Goal: Information Seeking & Learning: Learn about a topic

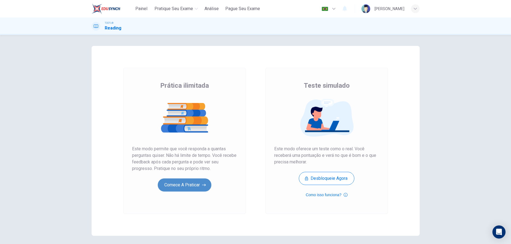
click at [189, 187] on button "Comece a praticar" at bounding box center [185, 185] width 54 height 13
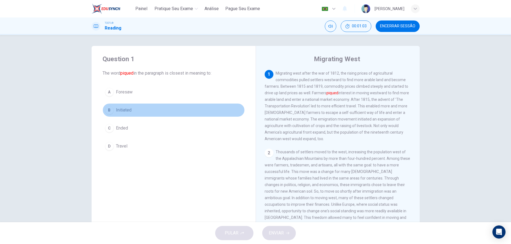
click at [109, 109] on div "B" at bounding box center [109, 110] width 9 height 9
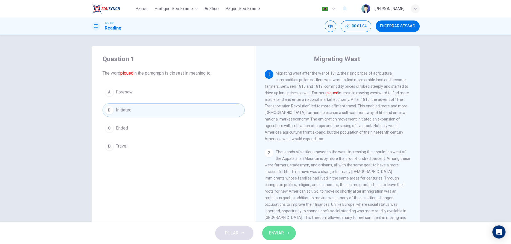
click at [279, 229] on button "ENVIAR" at bounding box center [279, 233] width 34 height 14
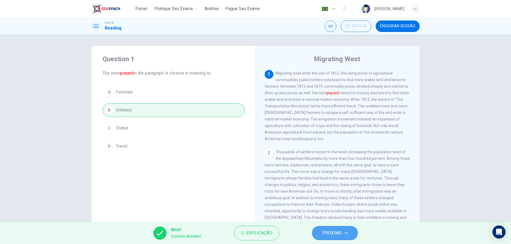
click at [330, 231] on span "PRÓXIMO" at bounding box center [332, 233] width 20 height 8
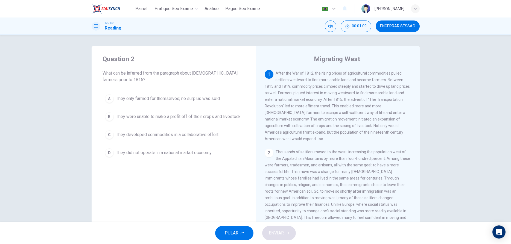
click at [199, 203] on div "Question 2 What can be inferred from the paragraph about western farmers prior …" at bounding box center [174, 141] width 164 height 190
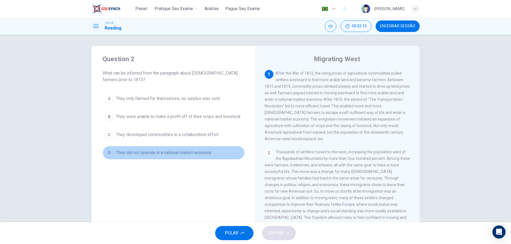
click at [107, 154] on div "D" at bounding box center [109, 153] width 9 height 9
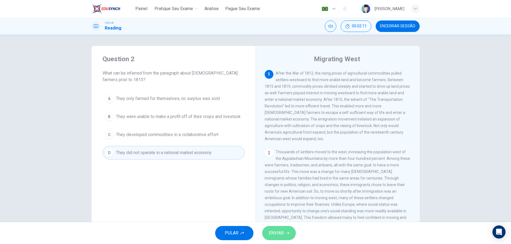
click at [286, 235] on button "ENVIAR" at bounding box center [279, 233] width 34 height 14
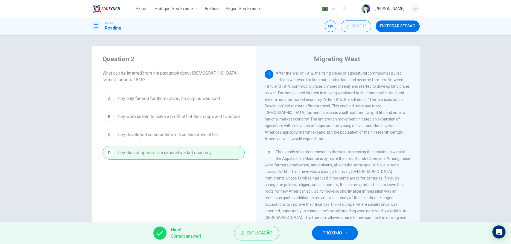
click at [344, 237] on button "PRÓXIMO" at bounding box center [335, 233] width 46 height 14
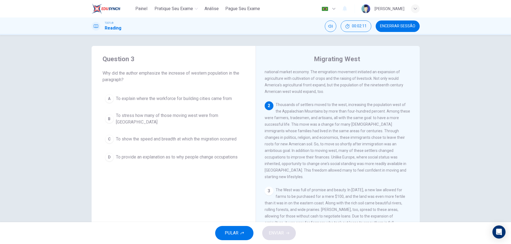
scroll to position [48, 0]
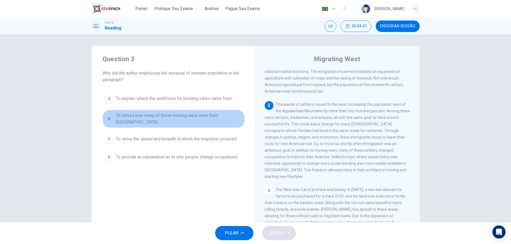
click at [110, 119] on div "B" at bounding box center [109, 119] width 9 height 9
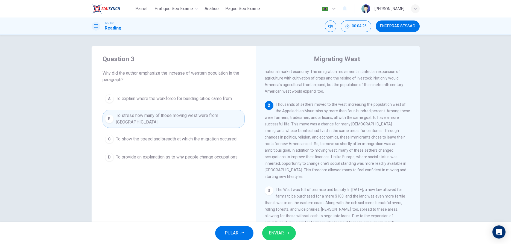
click at [280, 229] on span "ENVIAR" at bounding box center [276, 233] width 15 height 8
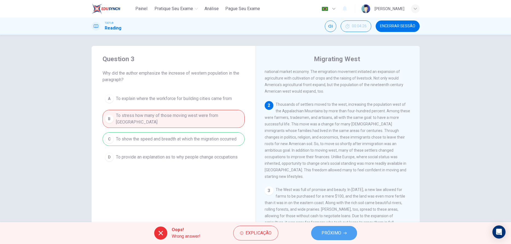
click at [339, 237] on span "PRÓXIMO" at bounding box center [332, 233] width 20 height 8
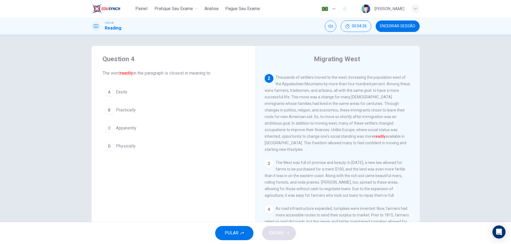
scroll to position [75, 0]
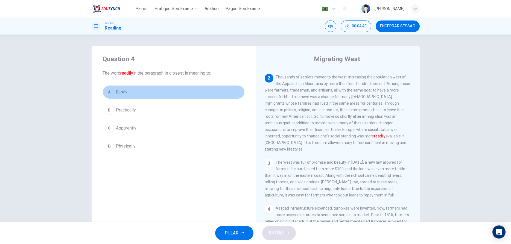
click at [110, 91] on div "A" at bounding box center [109, 92] width 9 height 9
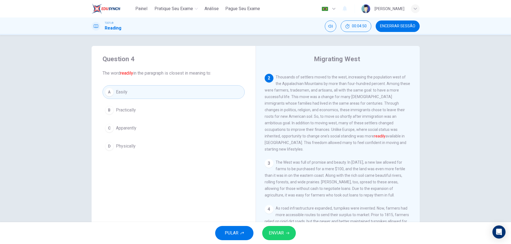
click at [282, 234] on span "ENVIAR" at bounding box center [276, 233] width 15 height 8
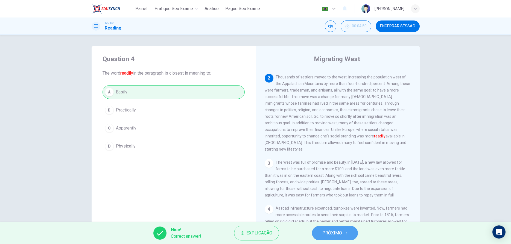
click at [325, 234] on span "PRÓXIMO" at bounding box center [332, 233] width 20 height 8
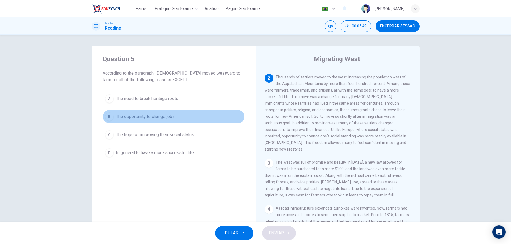
click at [109, 117] on div "B" at bounding box center [109, 116] width 9 height 9
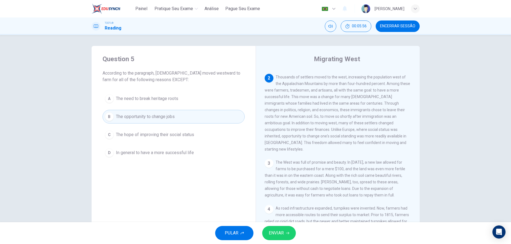
click at [276, 229] on button "ENVIAR" at bounding box center [279, 233] width 34 height 14
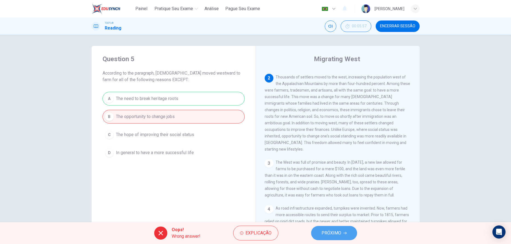
click at [320, 235] on button "PRÓXIMO" at bounding box center [334, 233] width 46 height 14
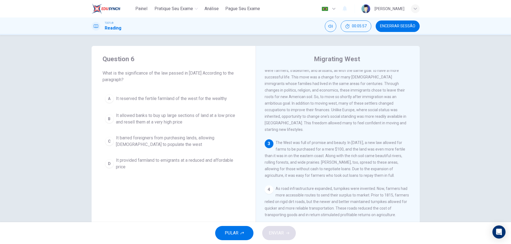
scroll to position [95, 0]
click at [110, 166] on div "D" at bounding box center [109, 163] width 9 height 9
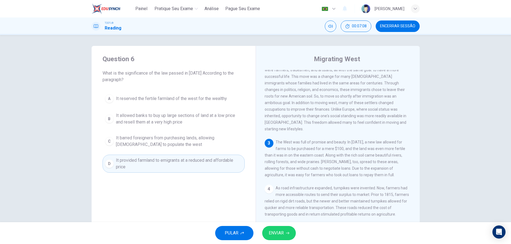
click at [278, 239] on button "ENVIAR" at bounding box center [279, 233] width 34 height 14
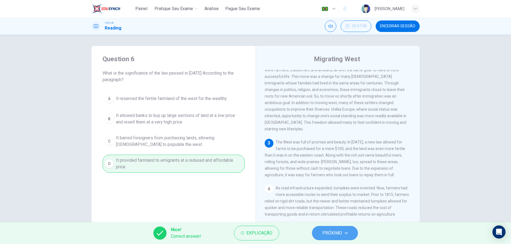
click at [345, 229] on button "PRÓXIMO" at bounding box center [335, 233] width 46 height 14
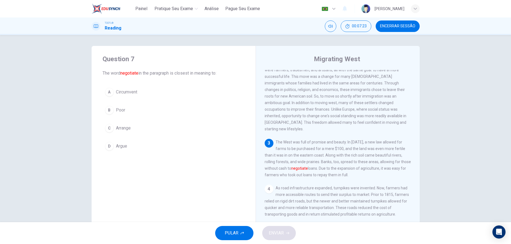
click at [110, 96] on div "A" at bounding box center [109, 92] width 9 height 9
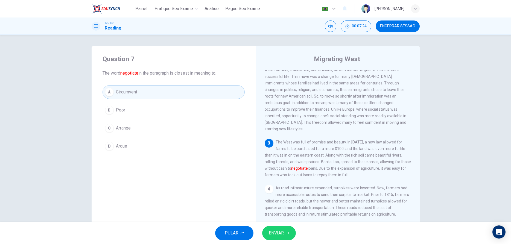
click at [288, 237] on button "ENVIAR" at bounding box center [279, 233] width 34 height 14
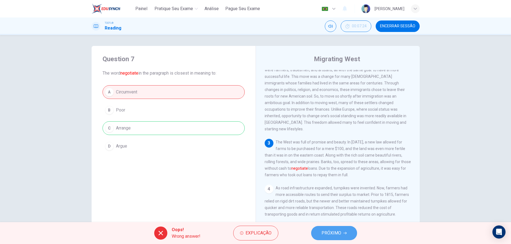
click at [328, 236] on span "PRÓXIMO" at bounding box center [332, 233] width 20 height 8
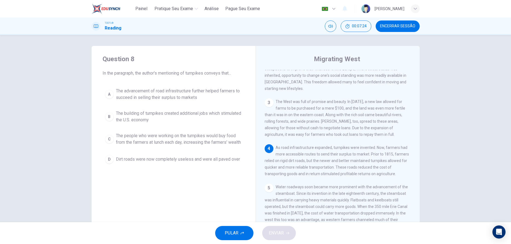
scroll to position [136, 0]
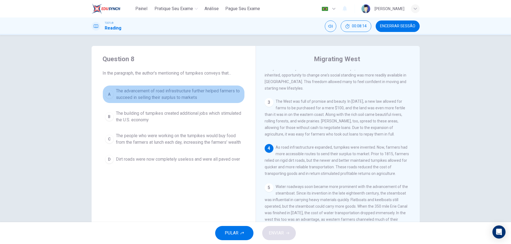
click at [135, 93] on span "The advancement of road infrastructure further helped farmers to succeed in sel…" at bounding box center [179, 94] width 126 height 13
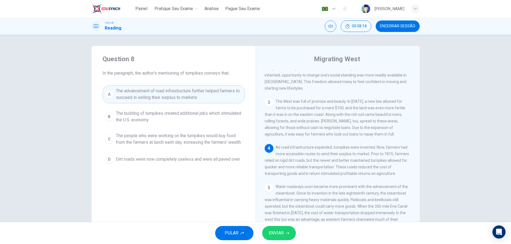
click at [277, 231] on span "ENVIAR" at bounding box center [276, 233] width 15 height 8
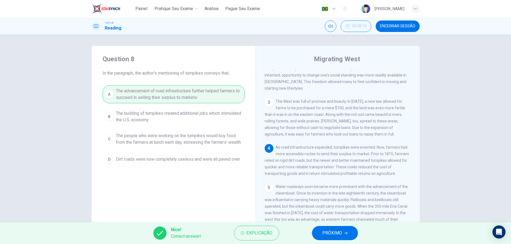
click at [316, 234] on button "PRÓXIMO" at bounding box center [335, 233] width 46 height 14
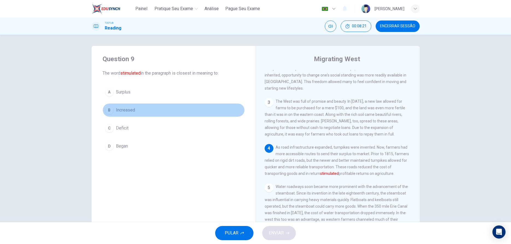
click at [109, 108] on div "B" at bounding box center [109, 110] width 9 height 9
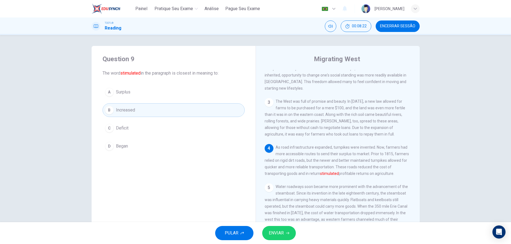
click at [278, 232] on span "ENVIAR" at bounding box center [276, 233] width 15 height 8
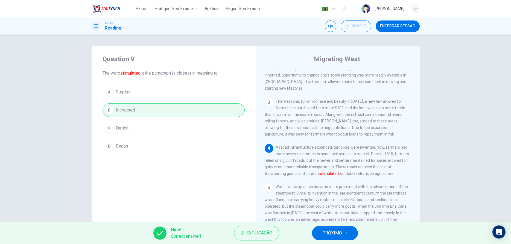
click at [328, 232] on span "PRÓXIMO" at bounding box center [332, 233] width 20 height 8
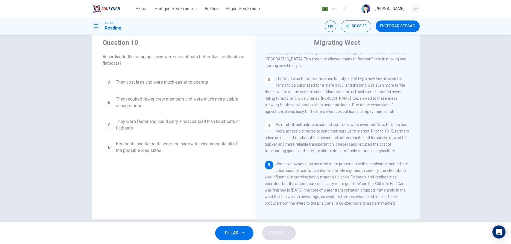
scroll to position [25, 0]
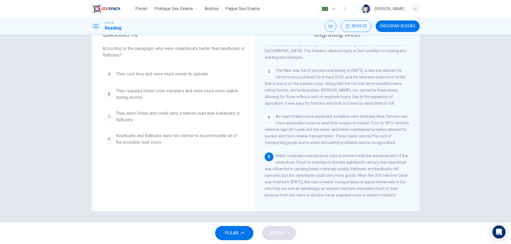
click at [109, 118] on div "C" at bounding box center [109, 116] width 9 height 9
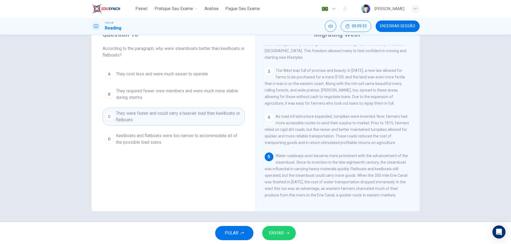
click at [281, 234] on span "ENVIAR" at bounding box center [276, 233] width 15 height 8
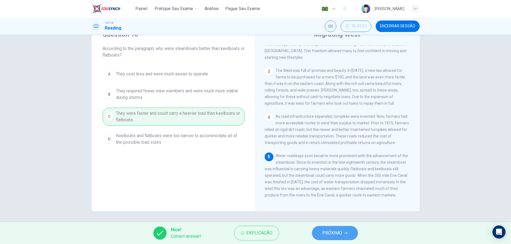
click at [337, 234] on span "PRÓXIMO" at bounding box center [332, 233] width 20 height 8
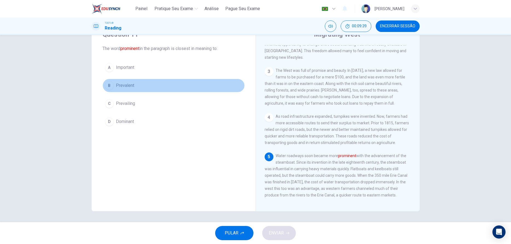
click at [109, 83] on div "B" at bounding box center [109, 85] width 9 height 9
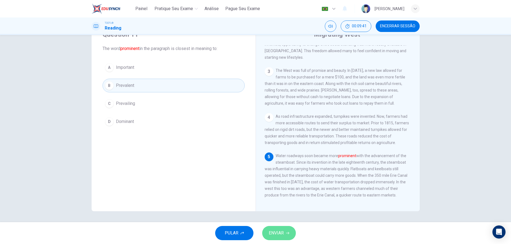
click at [276, 233] on span "ENVIAR" at bounding box center [276, 233] width 15 height 8
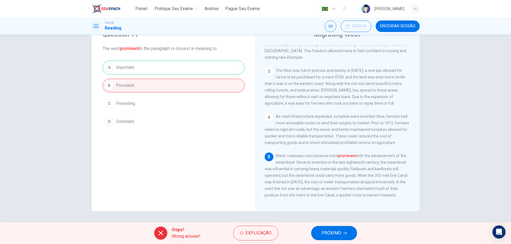
click at [331, 232] on span "PRÓXIMO" at bounding box center [332, 233] width 20 height 8
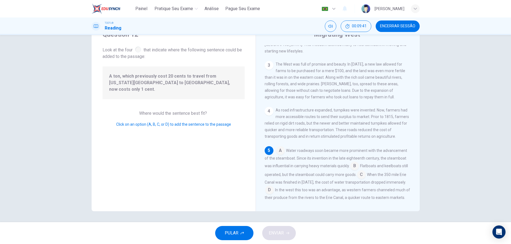
scroll to position [149, 0]
click at [360, 171] on input at bounding box center [361, 174] width 9 height 9
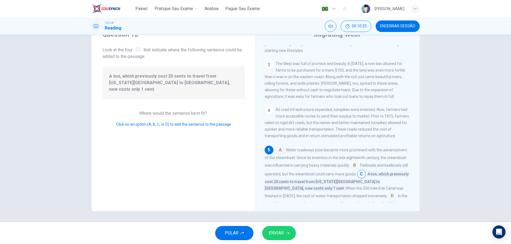
click at [280, 233] on span "ENVIAR" at bounding box center [276, 233] width 15 height 8
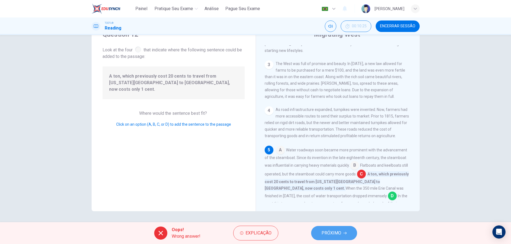
click at [323, 232] on span "PRÓXIMO" at bounding box center [332, 233] width 20 height 8
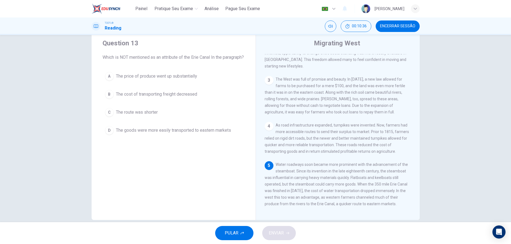
scroll to position [25, 0]
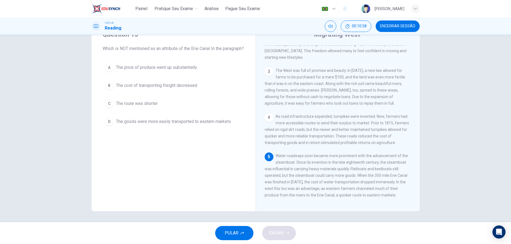
click at [114, 110] on button "C The route was shorter" at bounding box center [174, 104] width 142 height 14
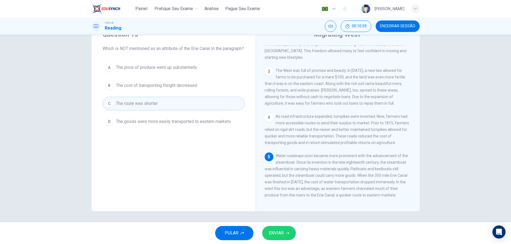
click at [281, 237] on button "ENVIAR" at bounding box center [279, 233] width 34 height 14
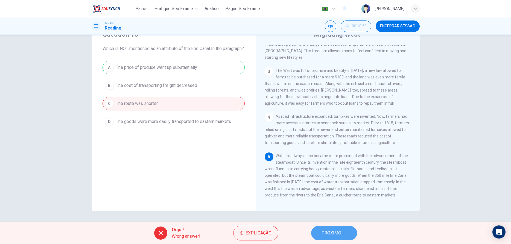
click at [335, 239] on button "PRÓXIMO" at bounding box center [334, 233] width 46 height 14
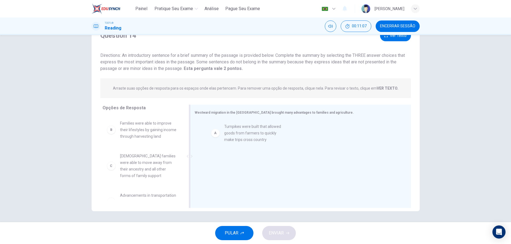
drag, startPoint x: 134, startPoint y: 135, endPoint x: 240, endPoint y: 139, distance: 106.8
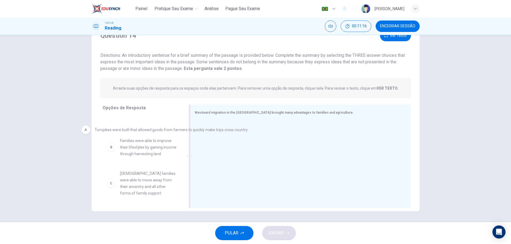
drag, startPoint x: 261, startPoint y: 132, endPoint x: 141, endPoint y: 133, distance: 120.1
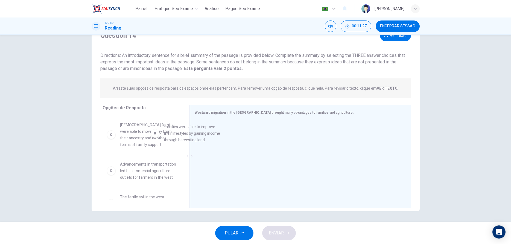
scroll to position [30, 0]
drag, startPoint x: 143, startPoint y: 133, endPoint x: 234, endPoint y: 136, distance: 90.8
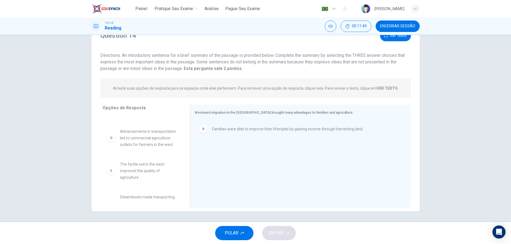
scroll to position [51, 0]
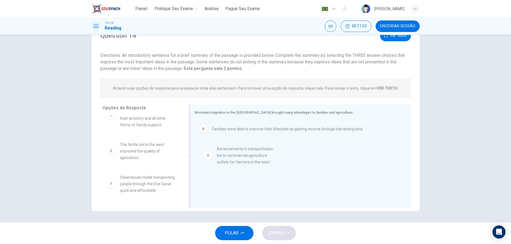
drag, startPoint x: 144, startPoint y: 150, endPoint x: 245, endPoint y: 157, distance: 100.9
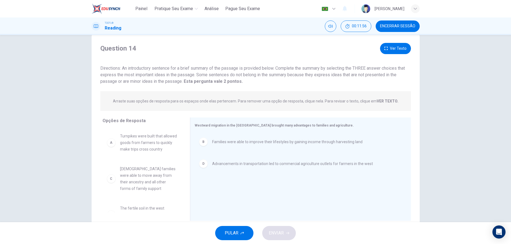
scroll to position [0, 0]
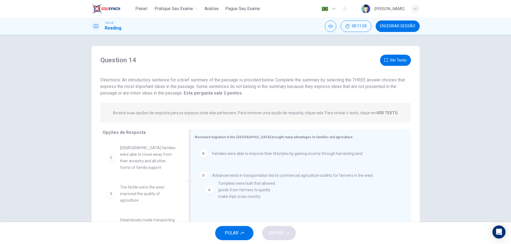
drag, startPoint x: 152, startPoint y: 156, endPoint x: 254, endPoint y: 195, distance: 109.2
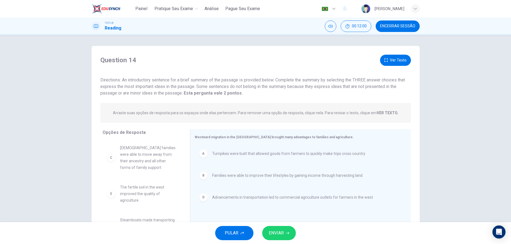
click at [278, 233] on span "ENVIAR" at bounding box center [276, 233] width 15 height 8
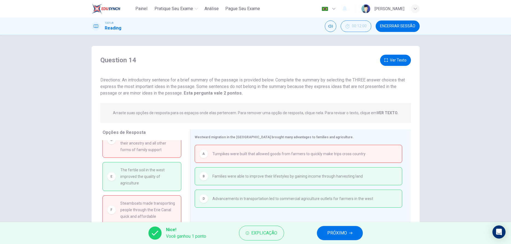
scroll to position [25, 0]
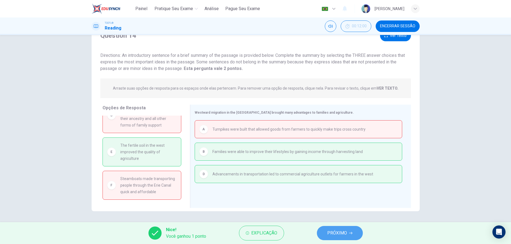
click at [347, 234] on span "PRÓXIMO" at bounding box center [337, 233] width 20 height 8
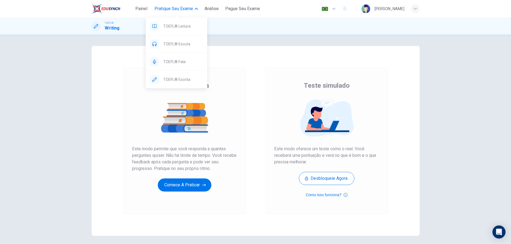
click at [169, 8] on span "Pratique seu exame" at bounding box center [174, 8] width 39 height 7
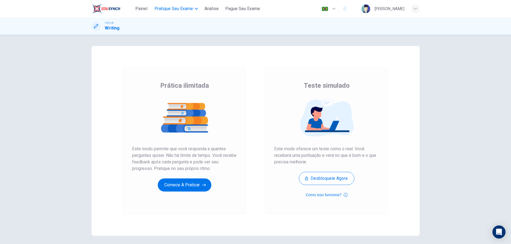
click at [169, 8] on span "Pratique seu exame" at bounding box center [174, 8] width 39 height 7
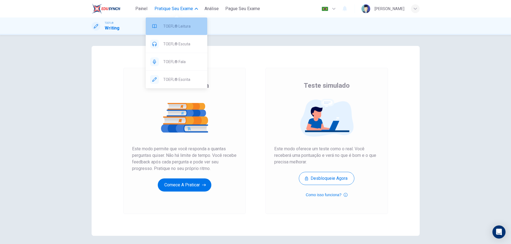
click at [176, 25] on span "TOEFL® Leitura" at bounding box center [183, 26] width 40 height 7
click at [178, 15] on span at bounding box center [176, 15] width 4 height 3
click at [168, 29] on span "TOEFL® Leitura" at bounding box center [183, 26] width 40 height 7
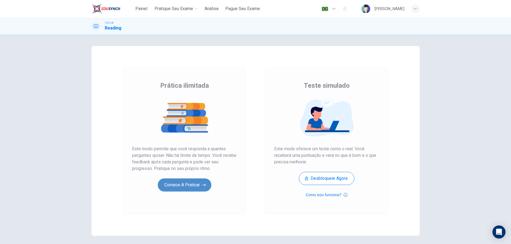
click at [185, 188] on button "Comece a praticar" at bounding box center [185, 185] width 54 height 13
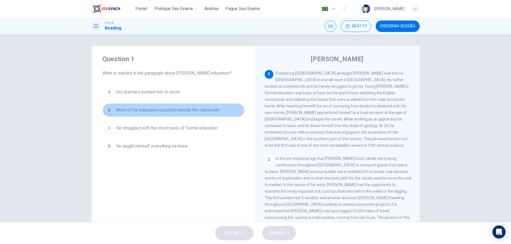
click at [109, 110] on div "B" at bounding box center [109, 110] width 9 height 9
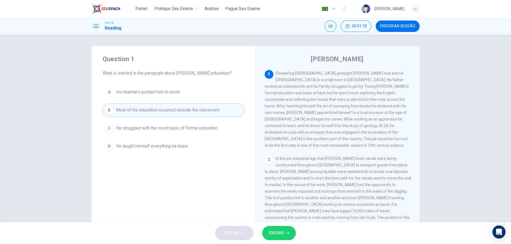
click at [276, 233] on span "ENVIAR" at bounding box center [276, 233] width 15 height 8
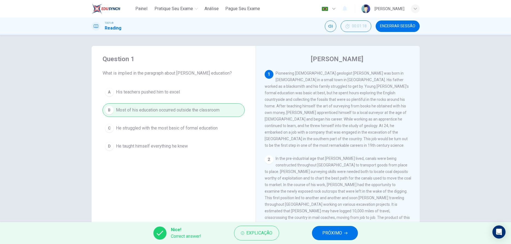
click at [330, 233] on span "PRÓXIMO" at bounding box center [332, 233] width 20 height 8
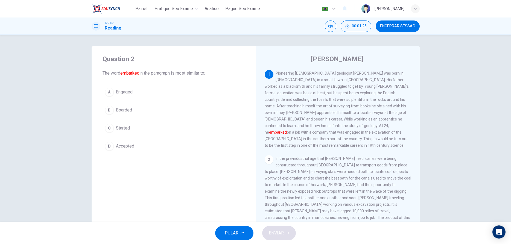
click at [112, 92] on div "A" at bounding box center [109, 92] width 9 height 9
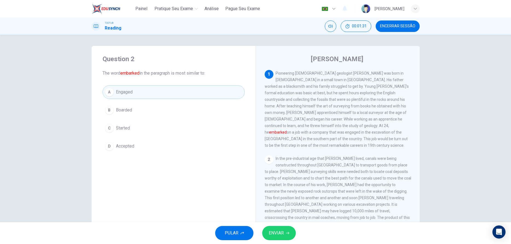
click at [107, 130] on div "C" at bounding box center [109, 128] width 9 height 9
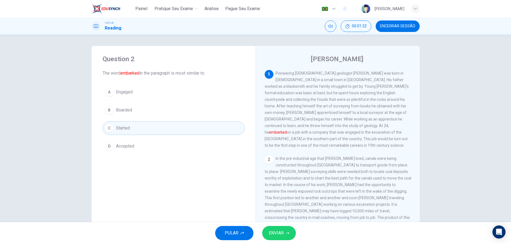
click at [279, 233] on span "ENVIAR" at bounding box center [276, 233] width 15 height 8
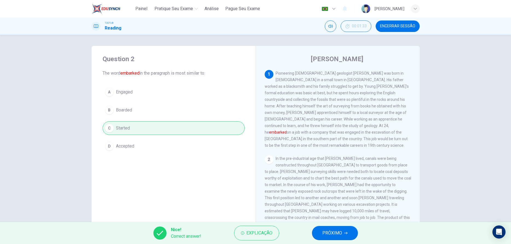
click at [335, 233] on span "PRÓXIMO" at bounding box center [332, 233] width 20 height 8
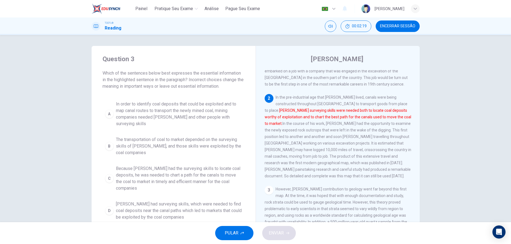
scroll to position [25, 0]
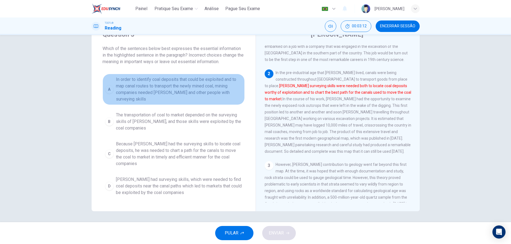
click at [205, 93] on span "In order to identify coal deposits that could be exploited and to map canal rou…" at bounding box center [179, 89] width 126 height 26
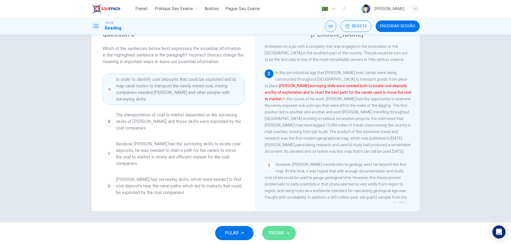
click at [279, 236] on span "ENVIAR" at bounding box center [276, 233] width 15 height 8
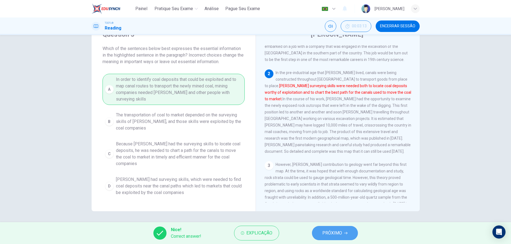
click at [333, 234] on span "PRÓXIMO" at bounding box center [332, 233] width 20 height 8
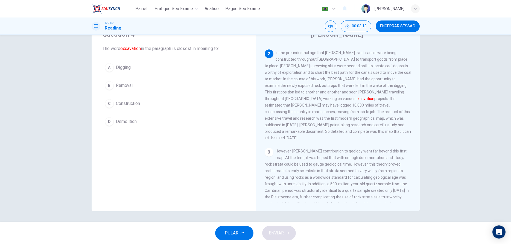
scroll to position [82, 0]
click at [106, 65] on div "A" at bounding box center [109, 67] width 9 height 9
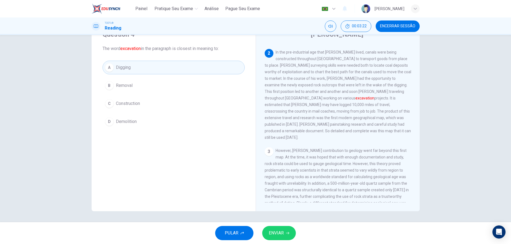
click at [281, 235] on span "ENVIAR" at bounding box center [276, 233] width 15 height 8
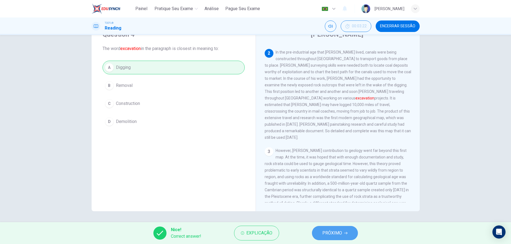
click at [324, 234] on span "PRÓXIMO" at bounding box center [332, 233] width 20 height 8
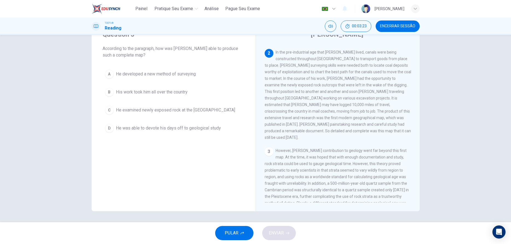
scroll to position [0, 0]
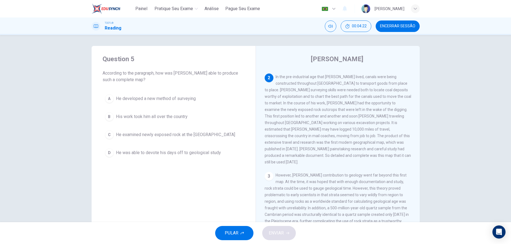
click at [109, 116] on div "B" at bounding box center [109, 116] width 9 height 9
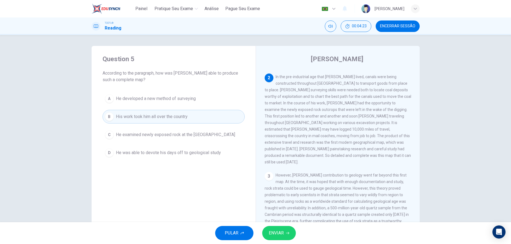
click at [285, 234] on button "ENVIAR" at bounding box center [279, 233] width 34 height 14
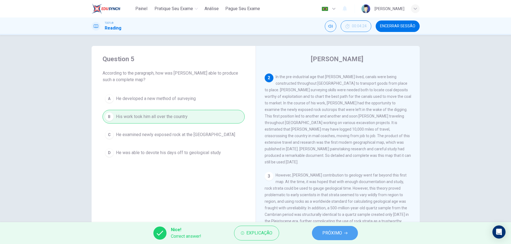
click at [331, 233] on span "PRÓXIMO" at bounding box center [332, 233] width 20 height 8
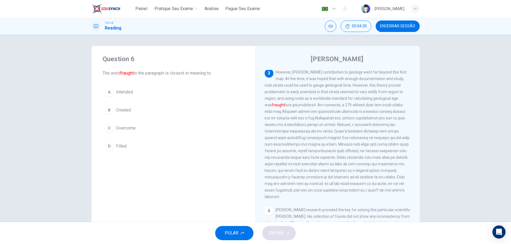
scroll to position [167, 0]
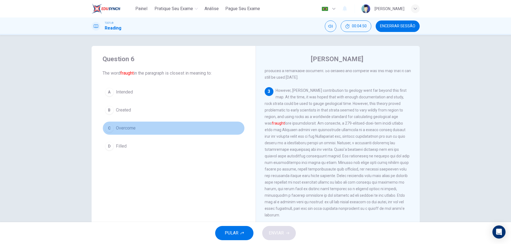
click at [111, 131] on div "C" at bounding box center [109, 128] width 9 height 9
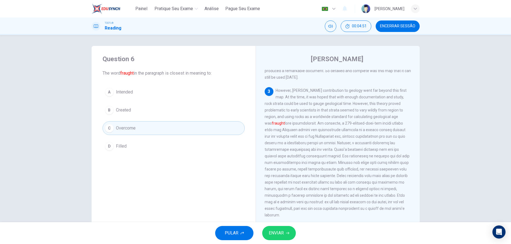
click at [278, 230] on span "ENVIAR" at bounding box center [276, 233] width 15 height 8
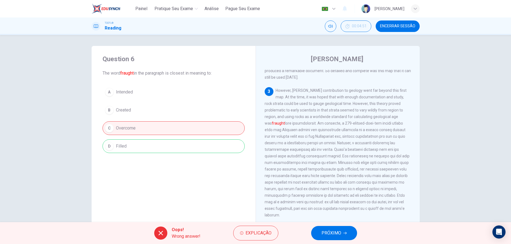
click at [327, 234] on span "PRÓXIMO" at bounding box center [332, 233] width 20 height 8
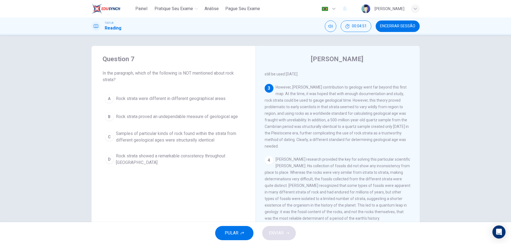
scroll to position [170, 0]
click at [109, 162] on div "D" at bounding box center [109, 159] width 9 height 9
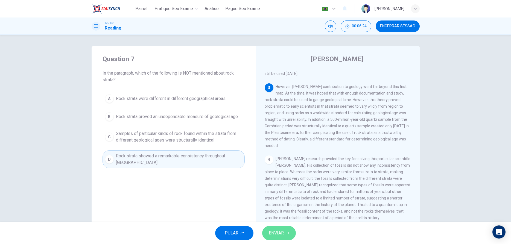
click at [279, 237] on span "ENVIAR" at bounding box center [276, 233] width 15 height 8
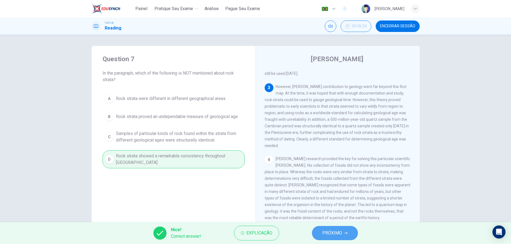
click at [326, 229] on span "PRÓXIMO" at bounding box center [332, 233] width 20 height 8
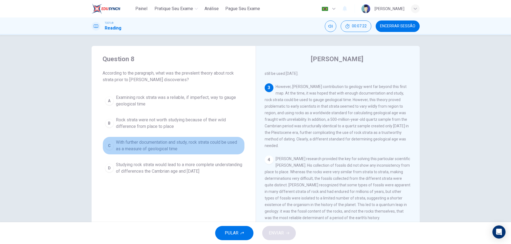
click at [112, 145] on div "C" at bounding box center [109, 145] width 9 height 9
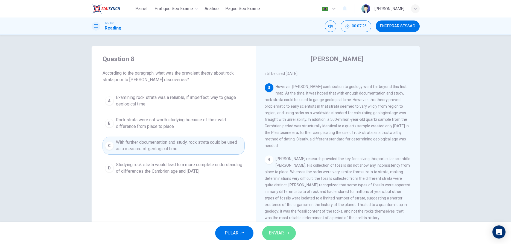
click at [278, 240] on button "ENVIAR" at bounding box center [279, 233] width 34 height 14
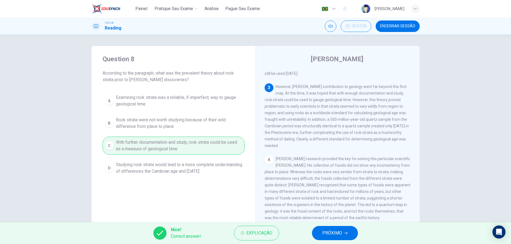
click at [328, 232] on span "PRÓXIMO" at bounding box center [332, 233] width 20 height 8
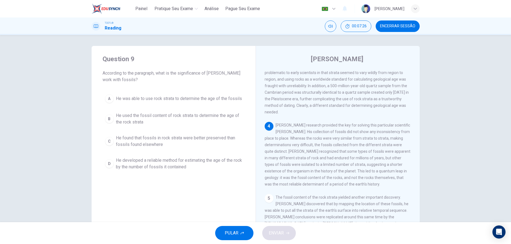
scroll to position [204, 0]
click at [138, 117] on span "He used the fossil content of rock strata to determine the age of the rock stra…" at bounding box center [179, 118] width 126 height 13
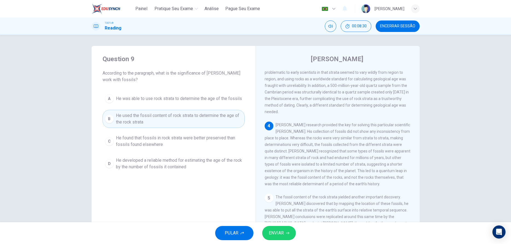
click at [282, 234] on span "ENVIAR" at bounding box center [276, 233] width 15 height 8
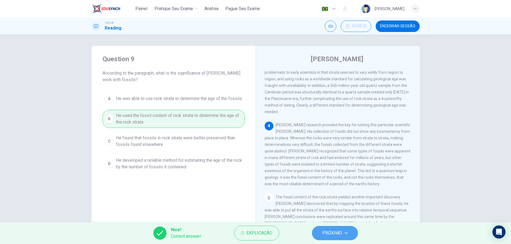
click at [332, 235] on span "PRÓXIMO" at bounding box center [332, 233] width 20 height 8
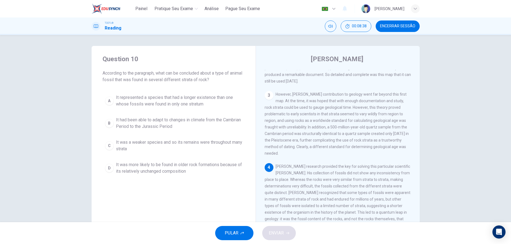
scroll to position [187, 0]
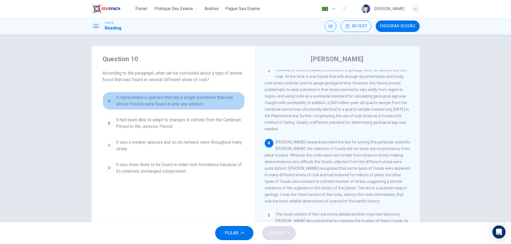
click at [123, 103] on span "It represented a species that had a longer existence than one whose fossils wer…" at bounding box center [179, 100] width 126 height 13
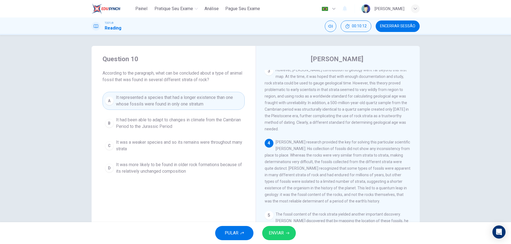
click at [286, 229] on button "ENVIAR" at bounding box center [279, 233] width 34 height 14
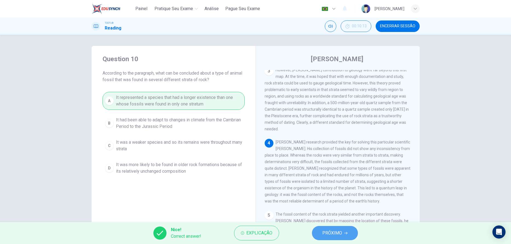
click at [348, 231] on button "PRÓXIMO" at bounding box center [335, 233] width 46 height 14
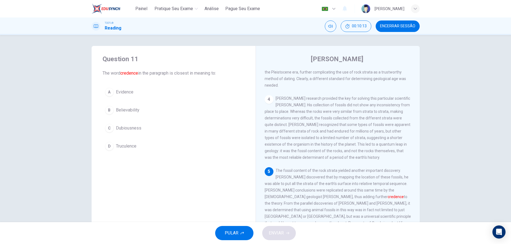
scroll to position [231, 0]
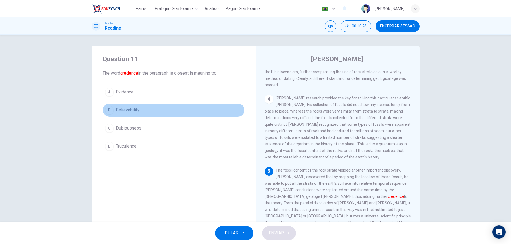
click at [106, 109] on div "B" at bounding box center [109, 110] width 9 height 9
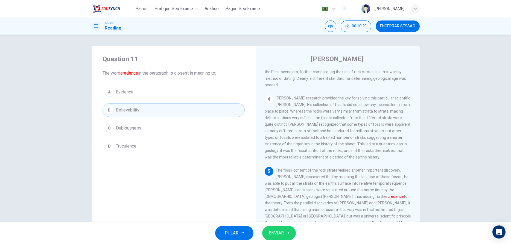
click at [283, 236] on span "ENVIAR" at bounding box center [276, 233] width 15 height 8
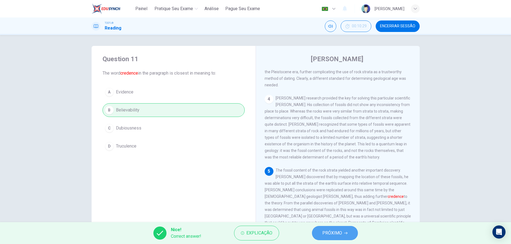
click at [337, 235] on span "PRÓXIMO" at bounding box center [332, 233] width 20 height 8
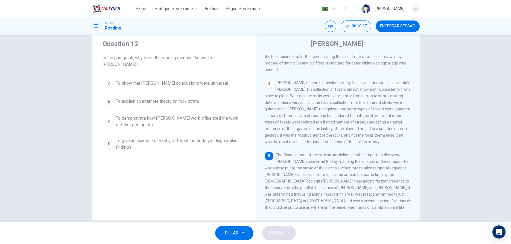
scroll to position [25, 0]
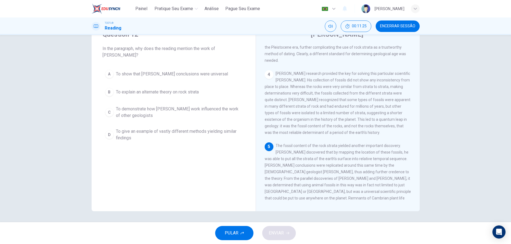
click at [193, 114] on span "To demonstrate how [PERSON_NAME] work influenced the work of other geologists" at bounding box center [179, 112] width 126 height 13
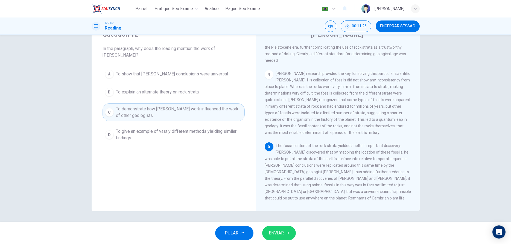
click at [289, 226] on div "PULAR ENVIAR" at bounding box center [255, 233] width 511 height 22
click at [283, 236] on span "ENVIAR" at bounding box center [276, 233] width 15 height 8
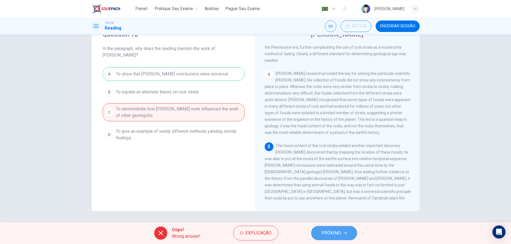
click at [331, 236] on span "PRÓXIMO" at bounding box center [332, 233] width 20 height 8
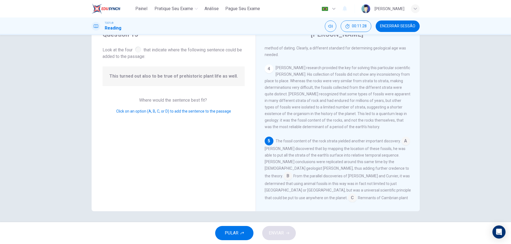
scroll to position [237, 0]
click at [348, 194] on input at bounding box center [352, 198] width 9 height 9
click at [333, 209] on input at bounding box center [337, 213] width 9 height 9
click at [276, 233] on span "ENVIAR" at bounding box center [276, 233] width 15 height 8
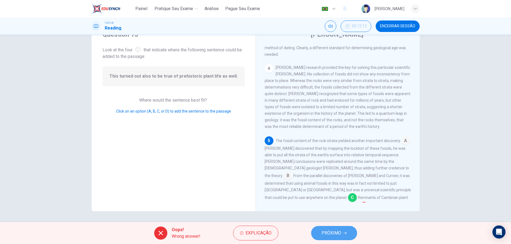
click at [333, 233] on span "PRÓXIMO" at bounding box center [332, 233] width 20 height 8
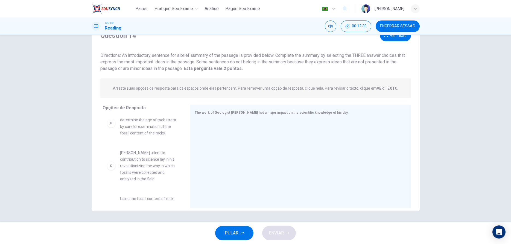
scroll to position [31, 0]
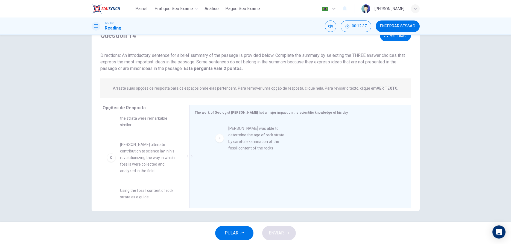
drag, startPoint x: 139, startPoint y: 147, endPoint x: 251, endPoint y: 138, distance: 112.0
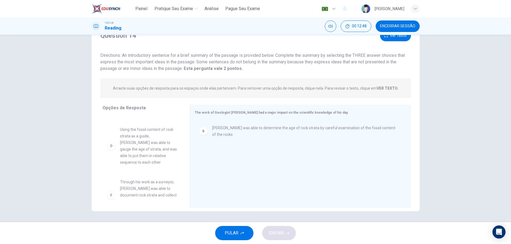
scroll to position [94, 0]
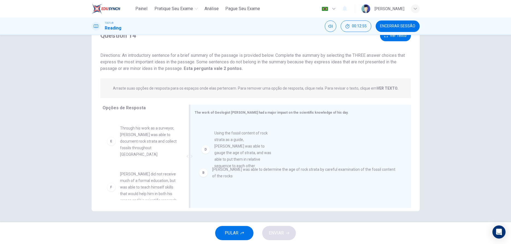
drag, startPoint x: 124, startPoint y: 141, endPoint x: 223, endPoint y: 154, distance: 100.3
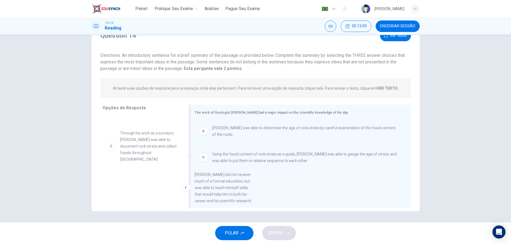
scroll to position [11, 0]
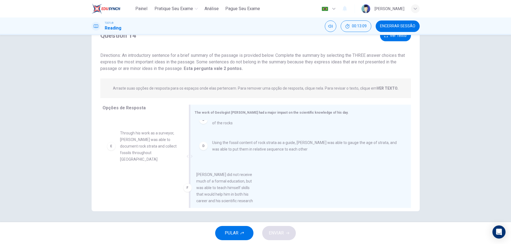
drag, startPoint x: 151, startPoint y: 178, endPoint x: 229, endPoint y: 188, distance: 78.6
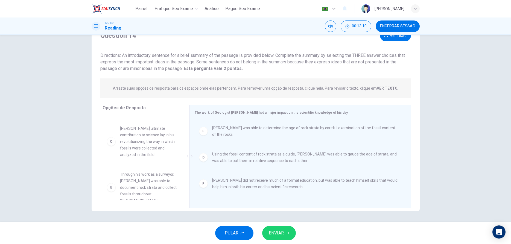
scroll to position [43, 0]
click at [283, 231] on span "ENVIAR" at bounding box center [276, 233] width 15 height 8
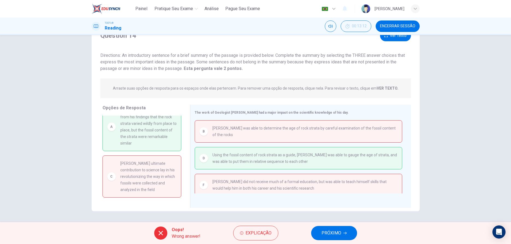
scroll to position [0, 0]
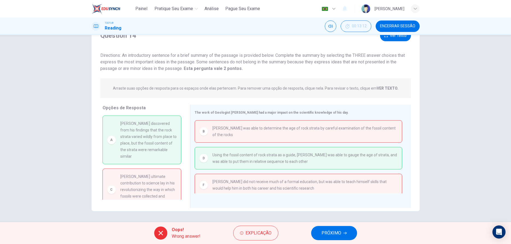
click at [330, 234] on span "PRÓXIMO" at bounding box center [332, 233] width 20 height 8
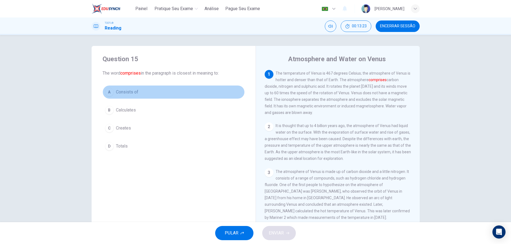
click at [129, 92] on span "Consists of" at bounding box center [127, 92] width 22 height 7
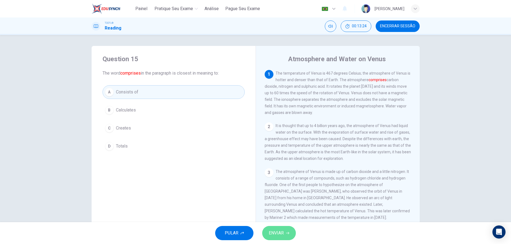
click at [280, 236] on span "ENVIAR" at bounding box center [276, 233] width 15 height 8
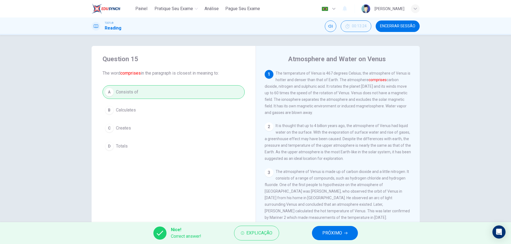
click at [323, 234] on span "PRÓXIMO" at bounding box center [332, 233] width 20 height 8
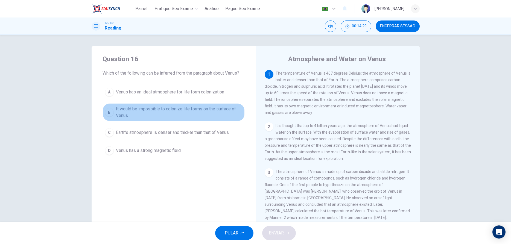
click at [182, 112] on span "It would be impossible to colonize life forms on the surface of Venus" at bounding box center [179, 112] width 126 height 13
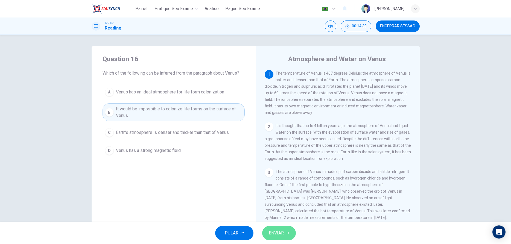
click at [279, 239] on button "ENVIAR" at bounding box center [279, 233] width 34 height 14
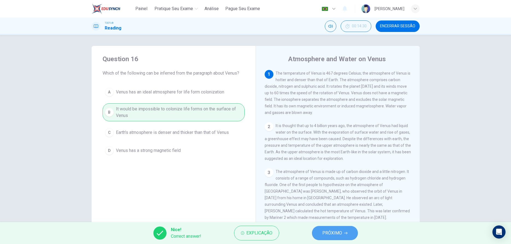
click at [338, 232] on span "PRÓXIMO" at bounding box center [332, 233] width 20 height 8
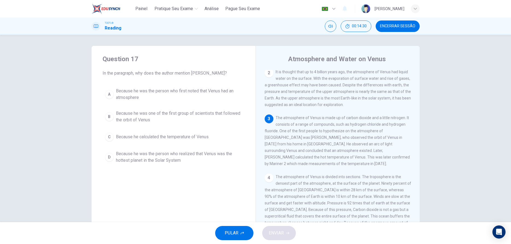
scroll to position [54, 0]
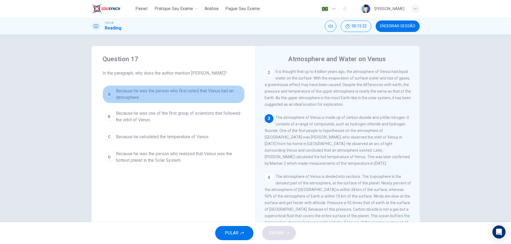
click at [115, 100] on button "A Because he was the person who first noted that Venus had an atmosphere" at bounding box center [174, 94] width 142 height 18
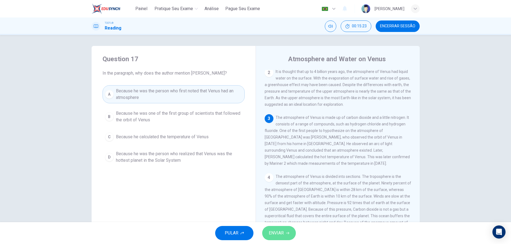
click at [279, 233] on span "ENVIAR" at bounding box center [276, 233] width 15 height 8
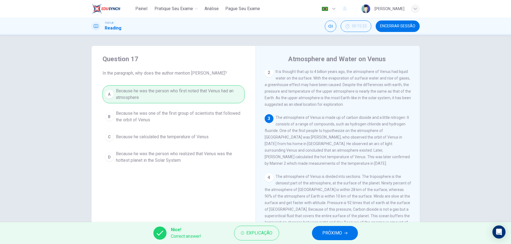
click at [344, 234] on button "PRÓXIMO" at bounding box center [335, 233] width 46 height 14
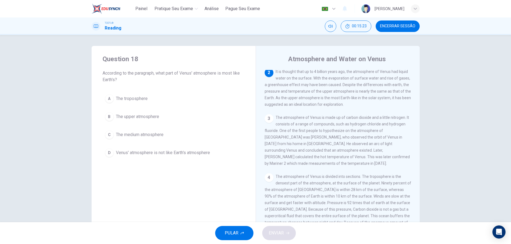
scroll to position [54, 0]
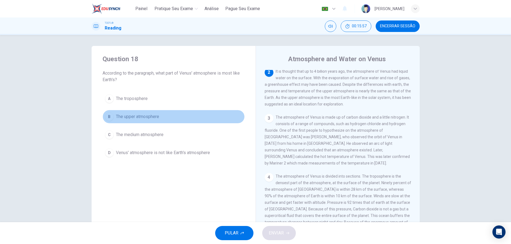
click at [127, 119] on span "The upper atmosphere" at bounding box center [137, 117] width 43 height 7
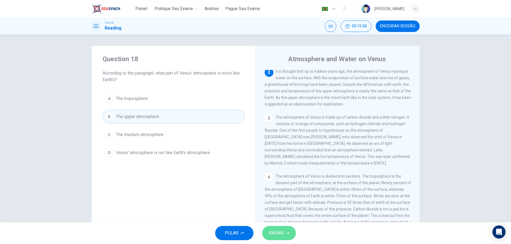
click at [279, 231] on span "ENVIAR" at bounding box center [276, 233] width 15 height 8
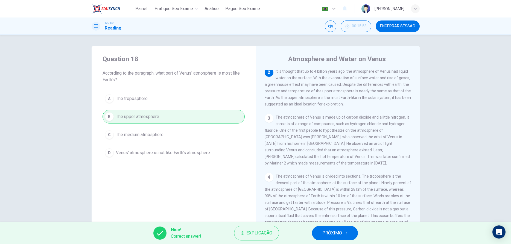
click at [323, 230] on span "PRÓXIMO" at bounding box center [332, 233] width 20 height 8
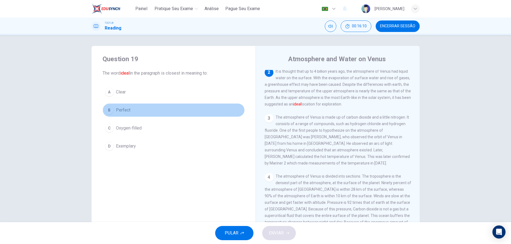
click at [111, 114] on div "B" at bounding box center [109, 110] width 9 height 9
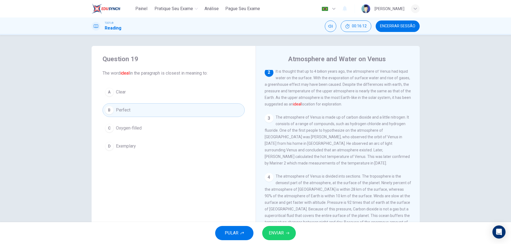
click at [278, 241] on div "PULAR ENVIAR" at bounding box center [255, 233] width 511 height 22
click at [277, 236] on span "ENVIAR" at bounding box center [276, 233] width 15 height 8
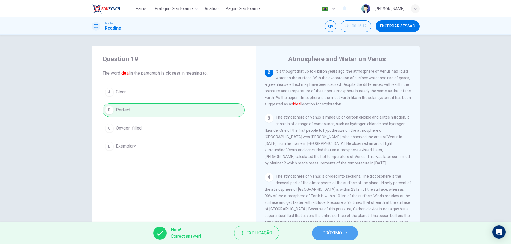
click at [335, 227] on button "PRÓXIMO" at bounding box center [335, 233] width 46 height 14
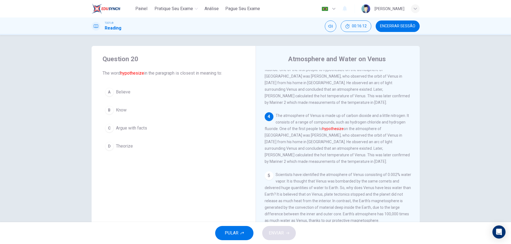
scroll to position [115, 0]
click at [104, 147] on button "D Theorize" at bounding box center [174, 146] width 142 height 14
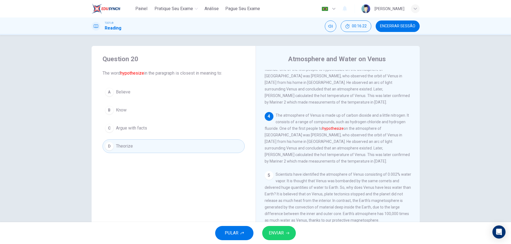
click at [275, 232] on span "ENVIAR" at bounding box center [276, 233] width 15 height 8
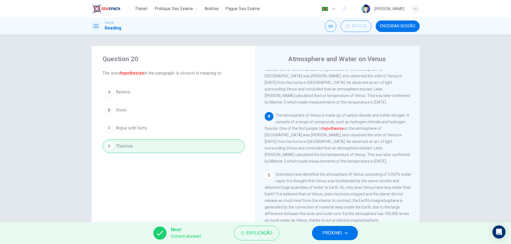
drag, startPoint x: 313, startPoint y: 234, endPoint x: 355, endPoint y: 230, distance: 42.3
click at [315, 234] on button "PRÓXIMO" at bounding box center [335, 233] width 46 height 14
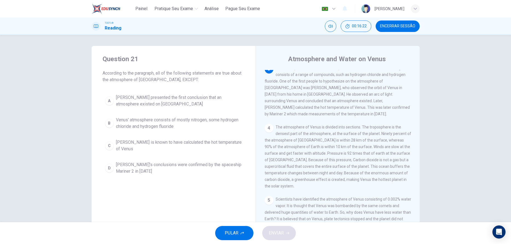
scroll to position [102, 0]
click at [108, 124] on div "B" at bounding box center [109, 123] width 9 height 9
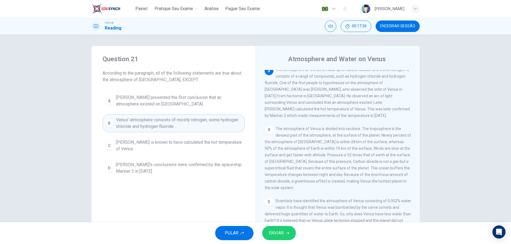
click at [281, 235] on span "ENVIAR" at bounding box center [276, 233] width 15 height 8
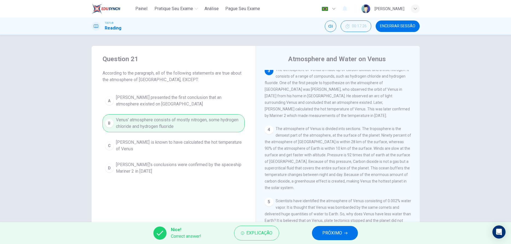
click at [324, 230] on span "PRÓXIMO" at bounding box center [332, 233] width 20 height 8
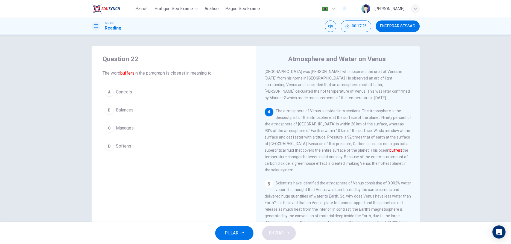
scroll to position [122, 0]
click at [109, 127] on div "C" at bounding box center [109, 128] width 9 height 9
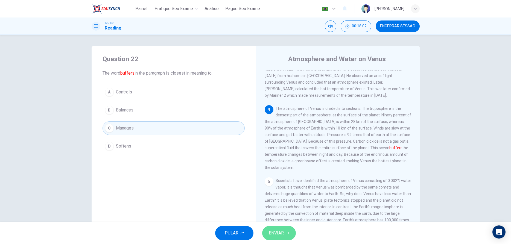
click at [282, 235] on span "ENVIAR" at bounding box center [276, 233] width 15 height 8
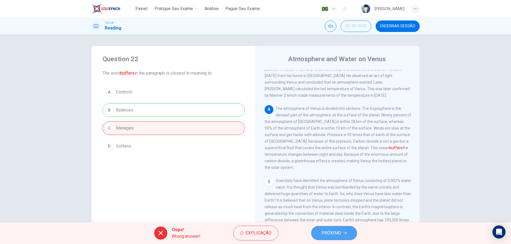
click at [339, 231] on span "PRÓXIMO" at bounding box center [332, 233] width 20 height 8
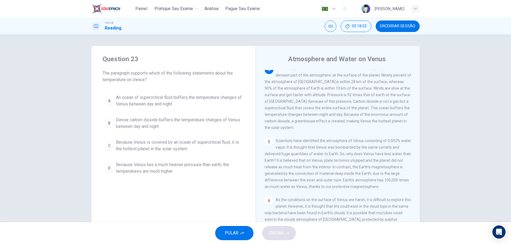
scroll to position [163, 0]
click at [158, 101] on span "An ocean of supercritical fluid buffers the temperature changes of Venus betwee…" at bounding box center [179, 100] width 126 height 13
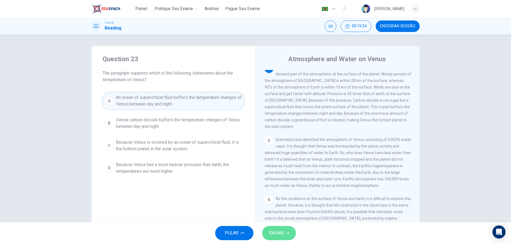
click at [277, 231] on span "ENVIAR" at bounding box center [276, 233] width 15 height 8
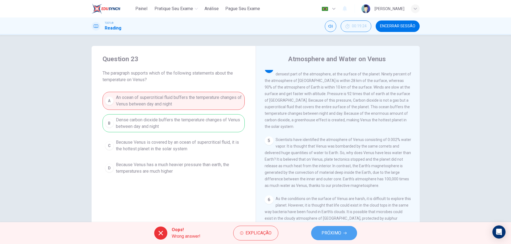
click at [345, 234] on icon "button" at bounding box center [345, 233] width 3 height 3
click at [345, 234] on div "Oops! Wrong answer! Explicação PRÓXIMO" at bounding box center [255, 233] width 511 height 22
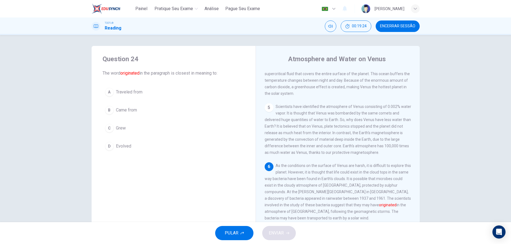
scroll to position [197, 0]
click at [108, 106] on button "B Came from" at bounding box center [174, 110] width 142 height 14
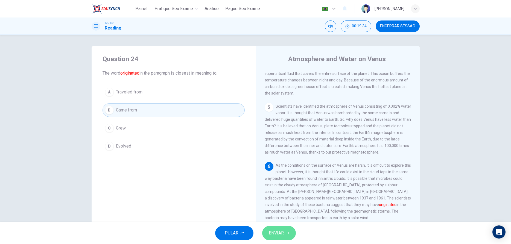
click at [279, 229] on button "ENVIAR" at bounding box center [279, 233] width 34 height 14
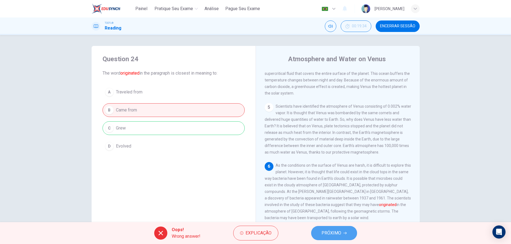
click at [324, 231] on span "PRÓXIMO" at bounding box center [332, 233] width 20 height 8
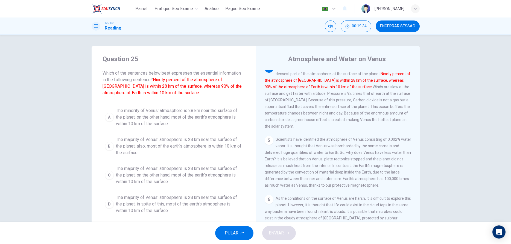
scroll to position [163, 0]
